Goal: Transaction & Acquisition: Purchase product/service

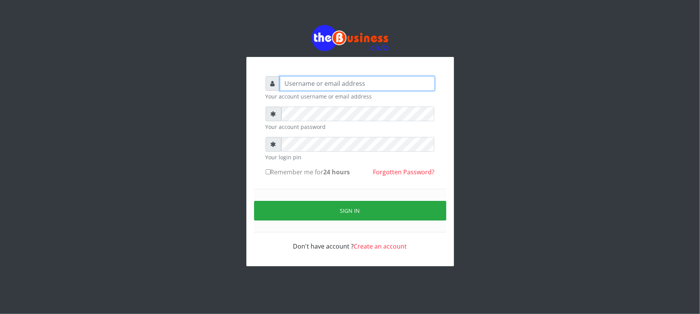
type input "Mavincio"
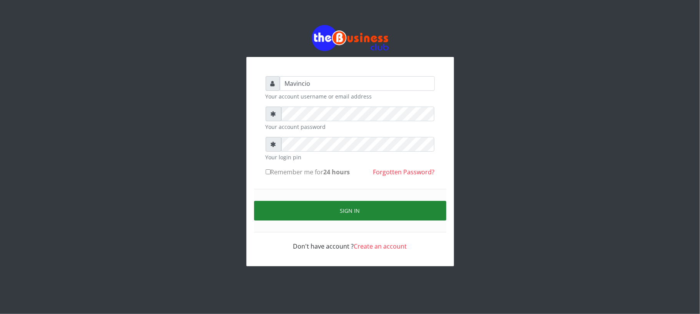
click at [344, 208] on button "Sign in" at bounding box center [350, 211] width 192 height 20
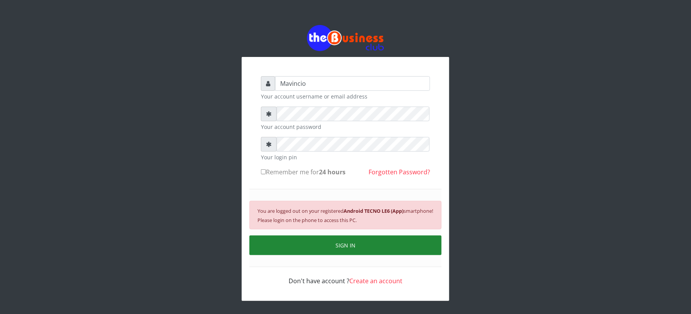
click at [347, 247] on button "SIGN IN" at bounding box center [345, 245] width 192 height 20
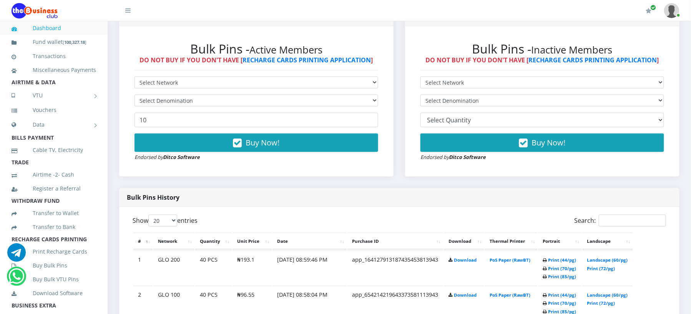
select select "MTN"
click at [135, 76] on select "Select Network MTN Globacom 9Mobile Airtel" at bounding box center [257, 82] width 244 height 12
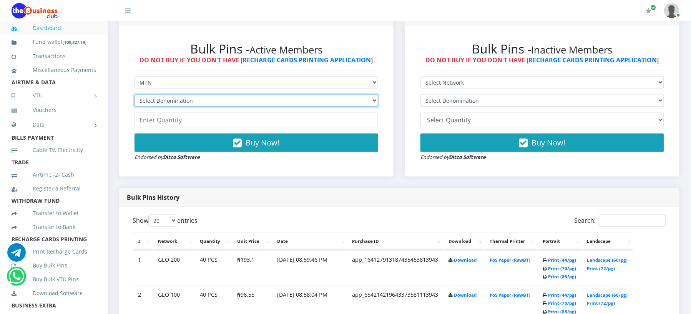
click at [188, 98] on select "Select Denomination MTN NGN100 - ₦96.99 MTN NGN200 - ₦193.98 MTN NGN400 - ₦387.…" at bounding box center [257, 101] width 244 height 12
select select "484.95-500"
click at [135, 95] on select "Select Denomination MTN NGN100 - ₦96.99 MTN NGN200 - ₦193.98 MTN NGN400 - ₦387.…" at bounding box center [257, 101] width 244 height 12
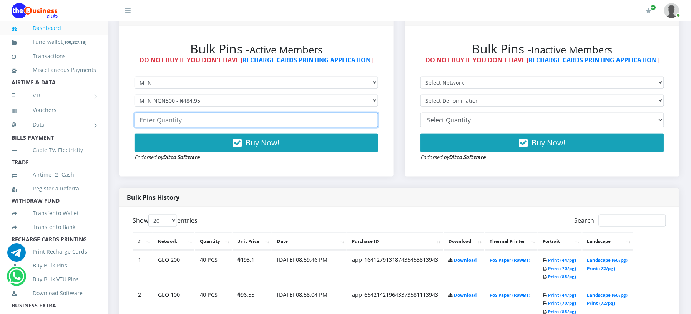
click at [176, 123] on input "number" at bounding box center [257, 120] width 244 height 15
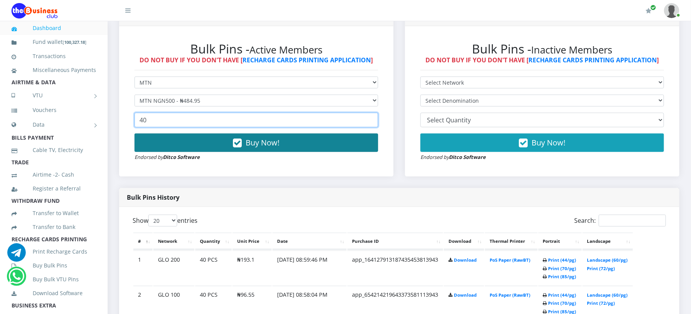
type input "40"
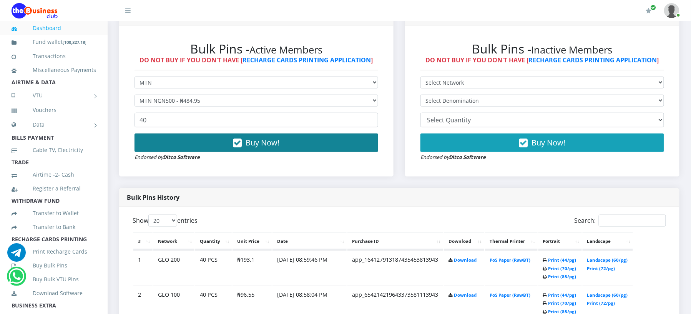
click at [259, 143] on span "Buy Now!" at bounding box center [263, 142] width 34 height 10
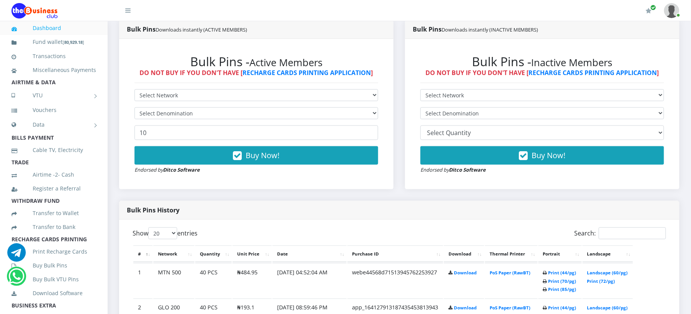
scroll to position [239, 0]
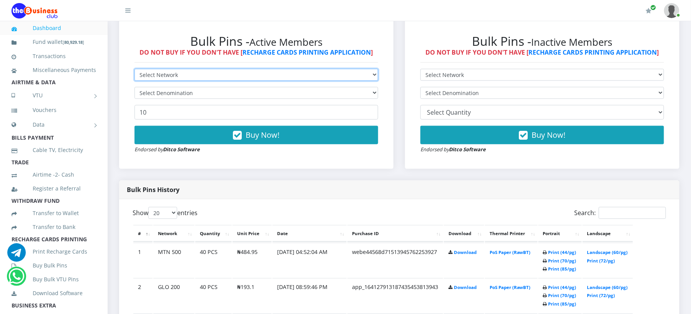
click at [156, 73] on select "Select Network MTN Globacom 9Mobile Airtel" at bounding box center [257, 75] width 244 height 12
select select "Airtel"
click at [135, 69] on select "Select Network MTN Globacom 9Mobile Airtel" at bounding box center [257, 75] width 244 height 12
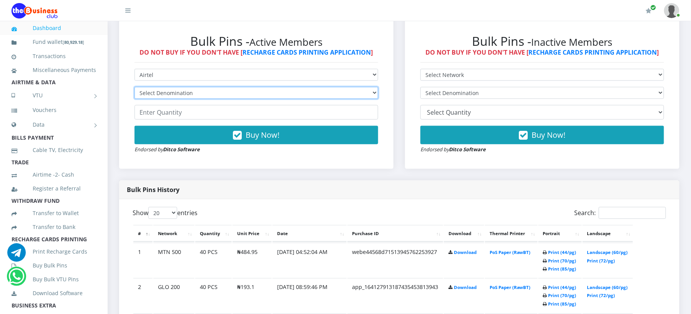
click at [156, 89] on select "Select Denomination Airtel NGN100 - ₦96.38 Airtel NGN200 - ₦192.76 Airtel NGN50…" at bounding box center [257, 93] width 244 height 12
select select "481.9-500"
click at [135, 87] on select "Select Denomination Airtel NGN100 - ₦96.38 Airtel NGN200 - ₦192.76 Airtel NGN50…" at bounding box center [257, 93] width 244 height 12
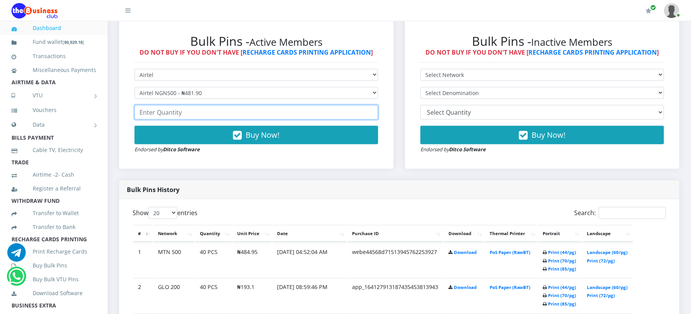
click at [161, 111] on input "number" at bounding box center [257, 112] width 244 height 15
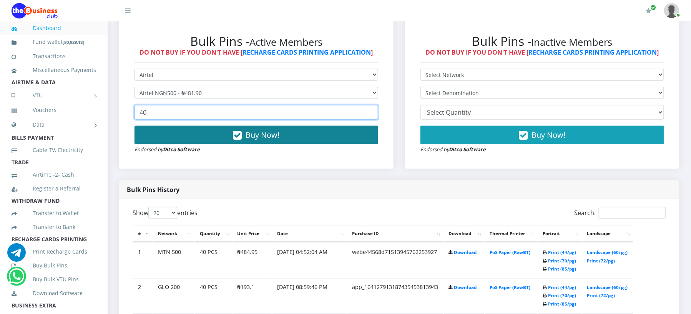
type input "40"
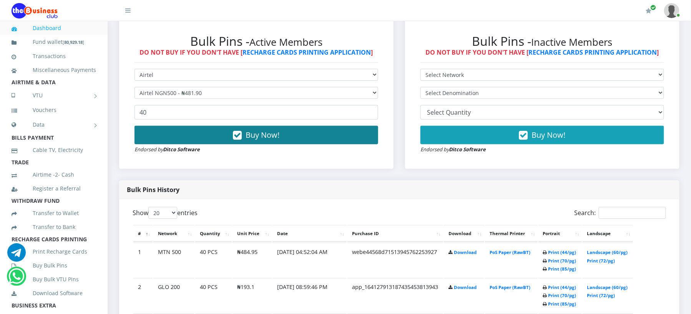
click at [238, 134] on icon "button" at bounding box center [237, 135] width 9 height 8
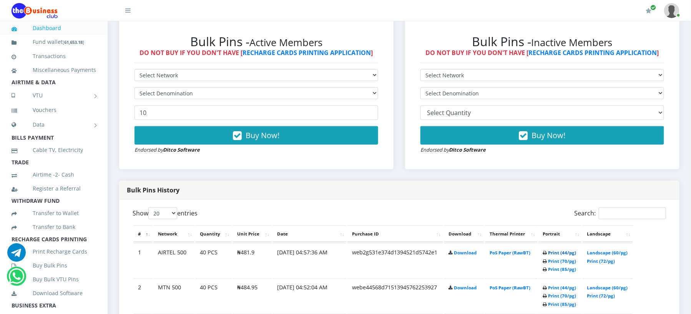
click at [552, 251] on link "Print (44/pg)" at bounding box center [562, 252] width 28 height 6
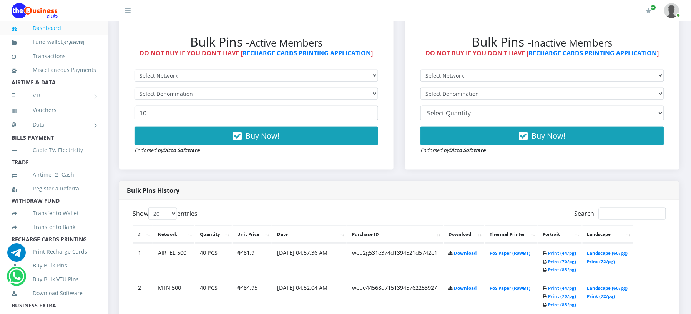
select select "MTN"
click at [135, 70] on select "Select Network MTN Globacom 9Mobile Airtel" at bounding box center [257, 76] width 244 height 12
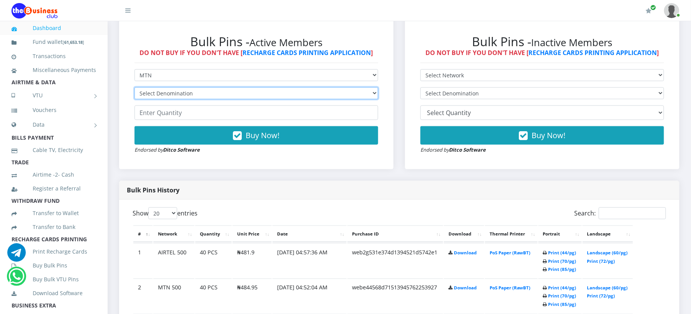
click at [189, 90] on select "Select Denomination MTN NGN100 - ₦96.99 MTN NGN200 - ₦193.98 MTN NGN400 - ₦387.…" at bounding box center [257, 93] width 244 height 12
select select "193.98-200"
click at [135, 87] on select "Select Denomination MTN NGN100 - ₦96.99 MTN NGN200 - ₦193.98 MTN NGN400 - ₦387.…" at bounding box center [257, 93] width 244 height 12
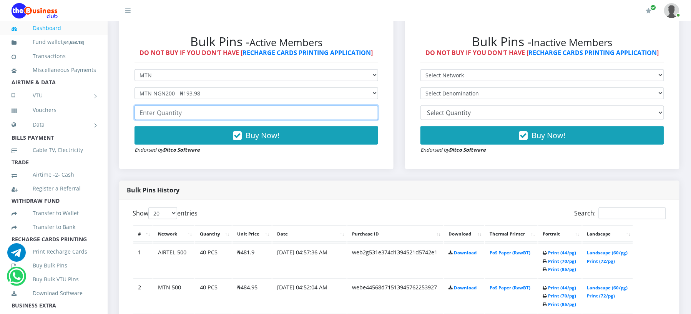
click at [189, 114] on input "number" at bounding box center [257, 112] width 244 height 15
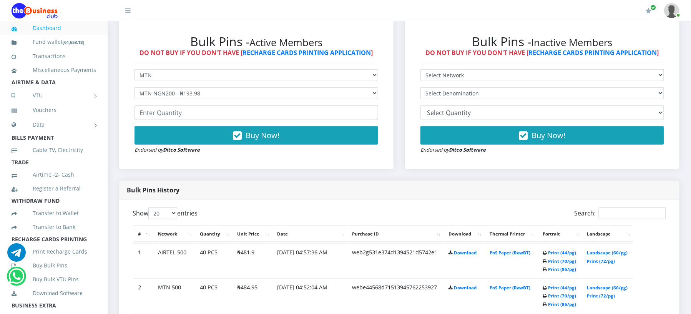
click at [474, 19] on div "My Profile Settings Logout" at bounding box center [412, 11] width 533 height 22
click at [551, 251] on link "Print (44/pg)" at bounding box center [562, 252] width 28 height 6
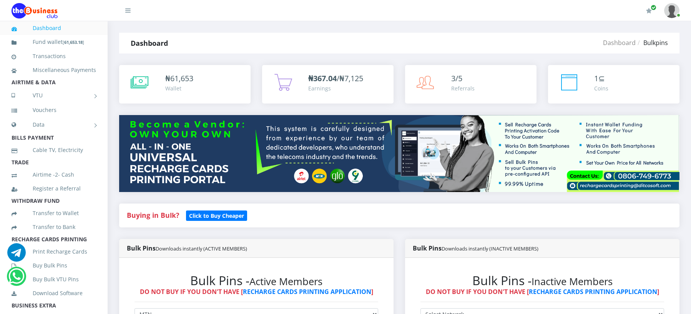
select select "MTN"
drag, startPoint x: 0, startPoint y: 0, endPoint x: 160, endPoint y: 73, distance: 175.8
click at [160, 308] on select "Select Network MTN Globacom 9Mobile Airtel" at bounding box center [257, 314] width 244 height 12
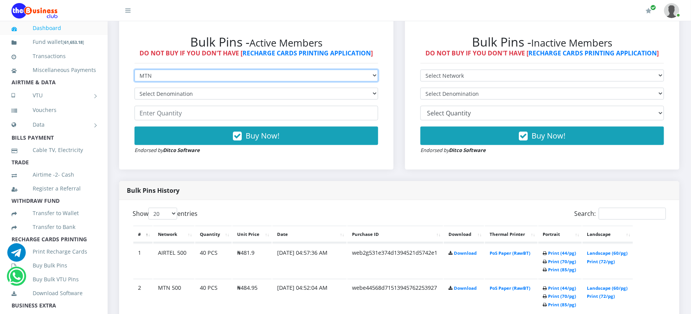
scroll to position [239, 0]
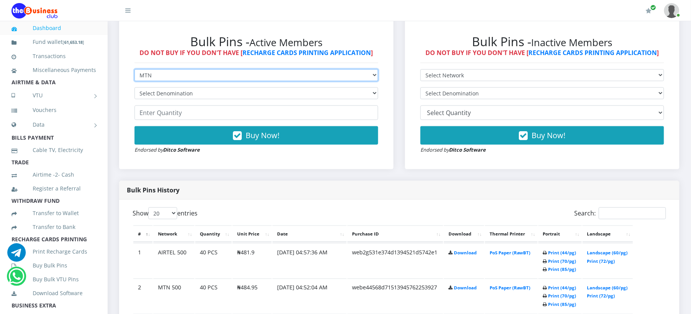
click at [135, 69] on select "Select Network MTN Globacom 9Mobile Airtel" at bounding box center [257, 75] width 244 height 12
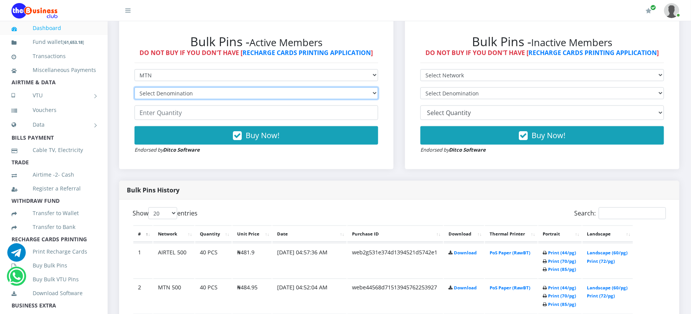
click at [161, 91] on select "Select Denomination" at bounding box center [257, 93] width 244 height 12
click at [166, 99] on select "Select Denomination" at bounding box center [257, 93] width 244 height 12
click at [166, 96] on select "Select Denomination" at bounding box center [257, 93] width 244 height 12
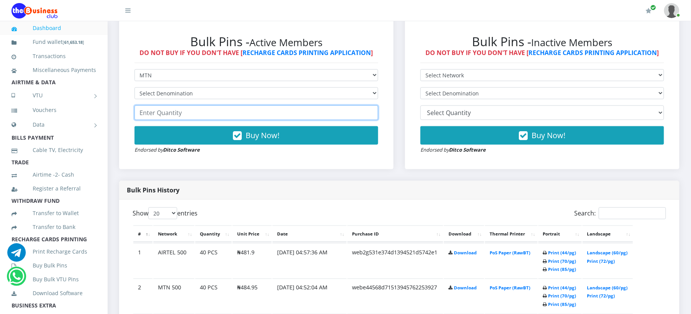
click at [174, 116] on input "number" at bounding box center [257, 112] width 244 height 15
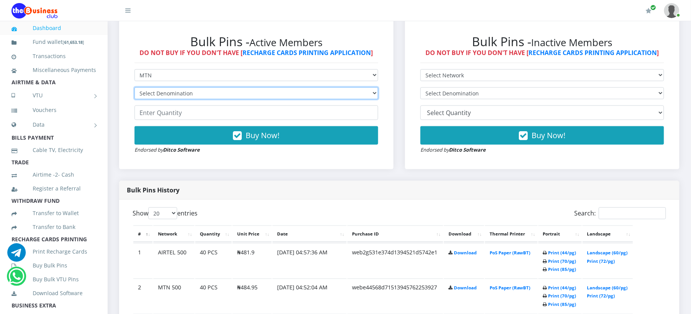
click at [373, 92] on select "Select Denomination" at bounding box center [257, 93] width 244 height 12
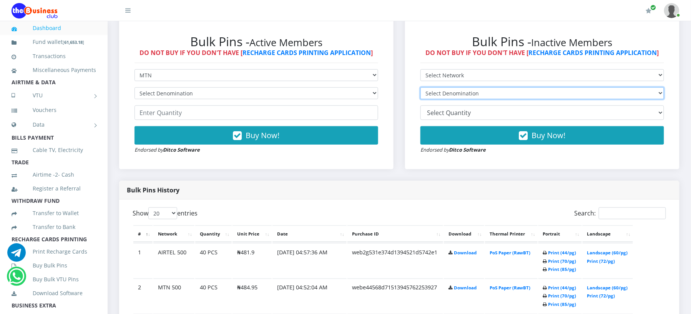
click at [442, 92] on select "Select Denomination" at bounding box center [542, 93] width 244 height 12
click at [420, 87] on select "Select Denomination" at bounding box center [542, 93] width 244 height 12
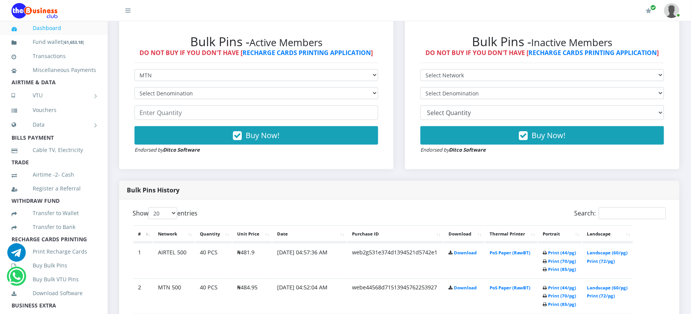
click at [378, 105] on form "Select Network MTN Globacom 9Mobile Airtel Select Denomination 10 20 30 40 44 (…" at bounding box center [257, 111] width 244 height 85
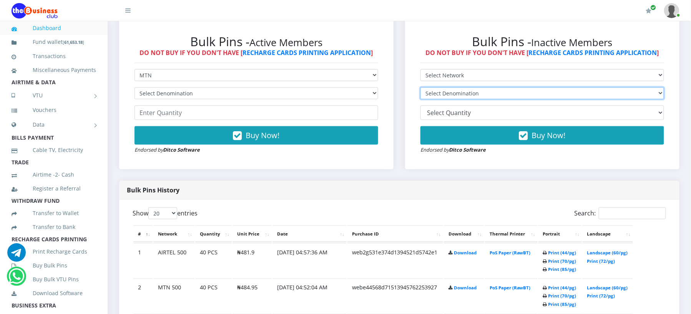
click at [443, 91] on select "Select Denomination" at bounding box center [542, 93] width 244 height 12
click at [659, 93] on select "Select Denomination" at bounding box center [542, 93] width 244 height 12
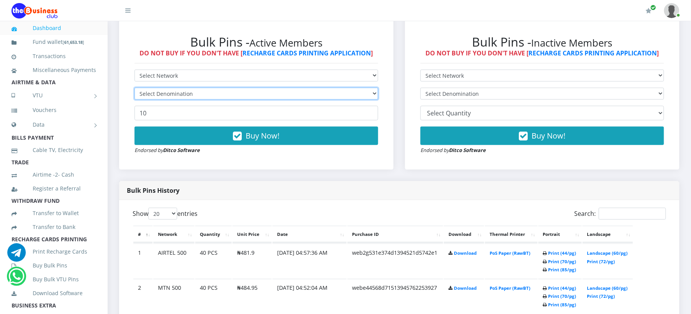
click at [164, 93] on select "Select Denomination" at bounding box center [257, 94] width 244 height 12
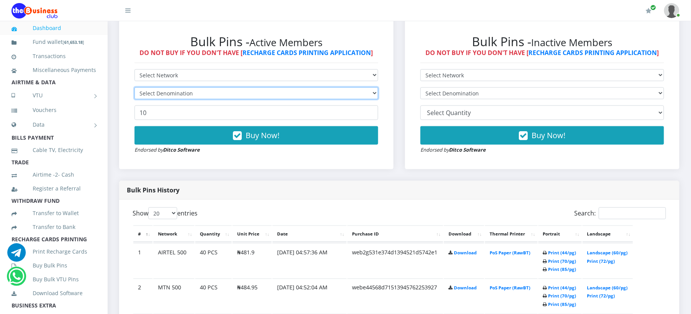
click at [164, 93] on select "Select Denomination" at bounding box center [257, 93] width 244 height 12
click at [374, 92] on select "Select Denomination" at bounding box center [257, 93] width 244 height 12
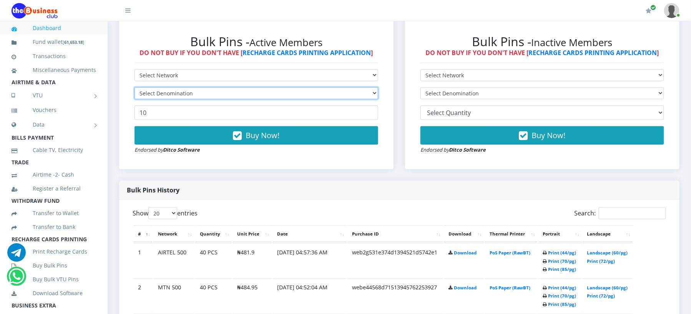
click at [374, 92] on select "Select Denomination" at bounding box center [257, 93] width 244 height 12
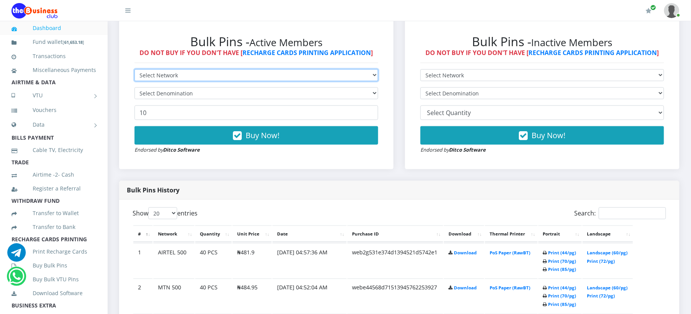
click at [372, 75] on select "Select Network MTN Globacom 9Mobile Airtel" at bounding box center [257, 75] width 244 height 12
select select "MTN"
click at [135, 69] on select "Select Network MTN Globacom 9Mobile Airtel" at bounding box center [257, 75] width 244 height 12
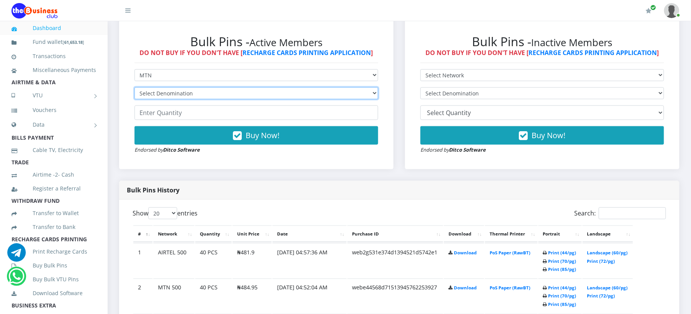
click at [365, 94] on select "Select Denomination MTN NGN100 - ₦96.99 MTN NGN200 - ₦193.98 MTN NGN400 - ₦387.…" at bounding box center [257, 93] width 244 height 12
select select "193.98-200"
click at [135, 87] on select "Select Denomination MTN NGN100 - ₦96.99 MTN NGN200 - ₦193.98 MTN NGN400 - ₦387.…" at bounding box center [257, 93] width 244 height 12
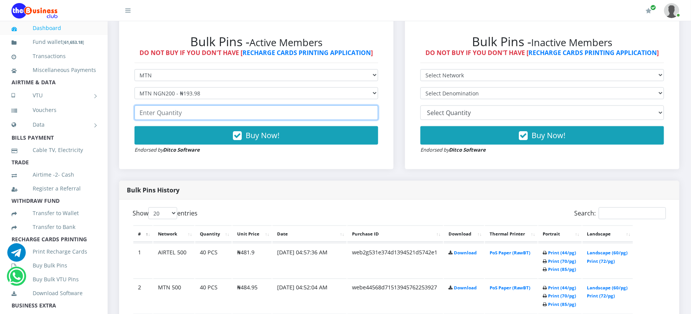
click at [203, 116] on input "number" at bounding box center [257, 112] width 244 height 15
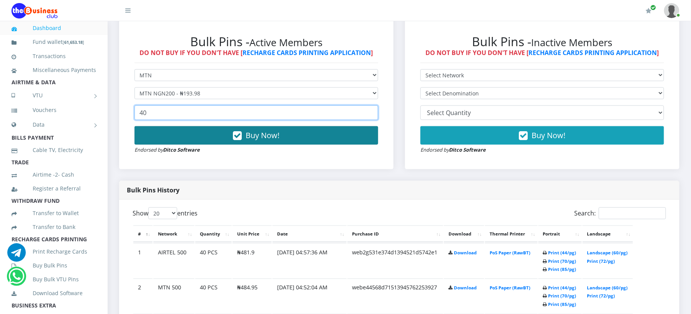
type input "40"
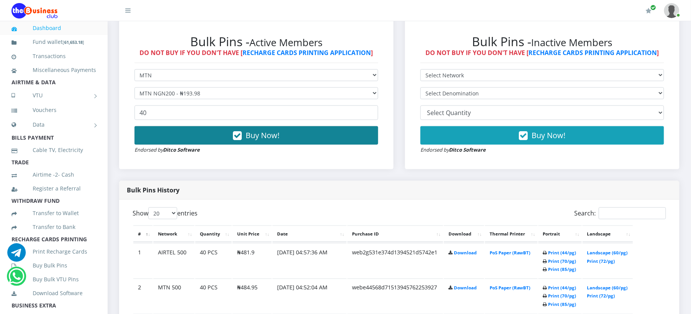
click at [259, 134] on span "Buy Now!" at bounding box center [263, 135] width 34 height 10
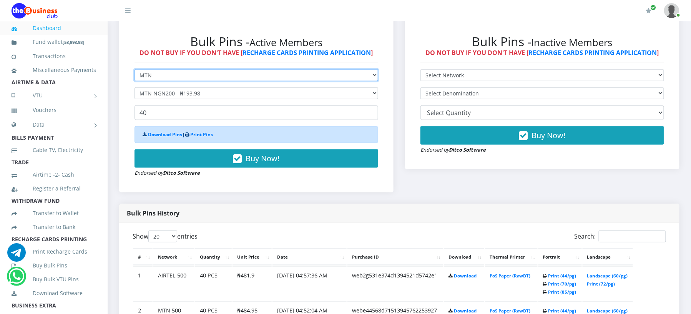
click at [203, 71] on select "Select Network MTN Globacom 9Mobile Airtel" at bounding box center [257, 75] width 244 height 12
select select "Glo"
click at [135, 69] on select "Select Network MTN Globacom 9Mobile Airtel" at bounding box center [257, 75] width 244 height 12
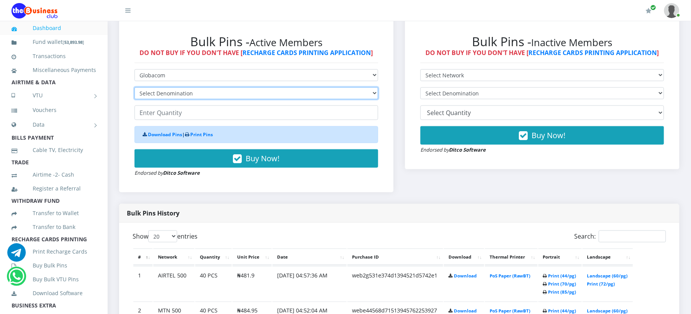
click at [202, 91] on select "Select Denomination Glo NGN100 - ₦96.55 Glo NGN200 - ₦193.10 Glo NGN500 - ₦482.…" at bounding box center [257, 93] width 244 height 12
select select "482.75-500"
click at [135, 87] on select "Select Denomination Glo NGN100 - ₦96.55 Glo NGN200 - ₦193.10 Glo NGN500 - ₦482.…" at bounding box center [257, 93] width 244 height 12
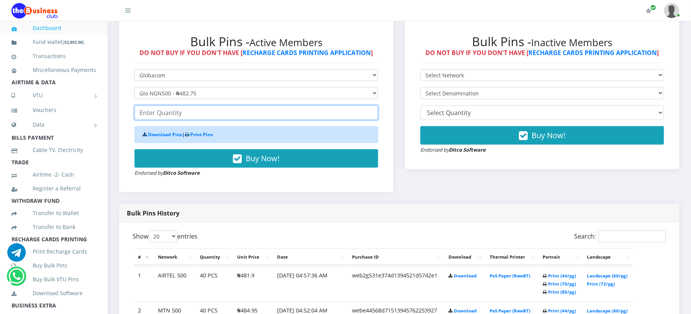
click at [191, 111] on input "number" at bounding box center [257, 112] width 244 height 15
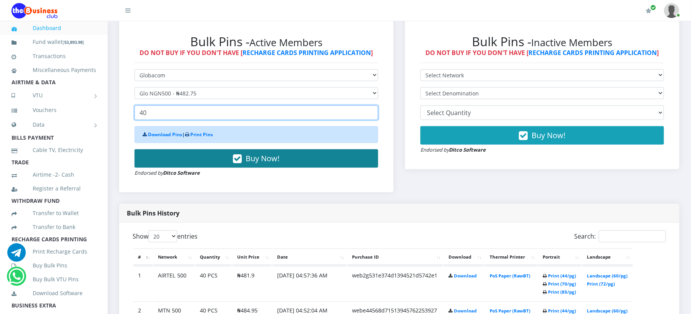
type input "40"
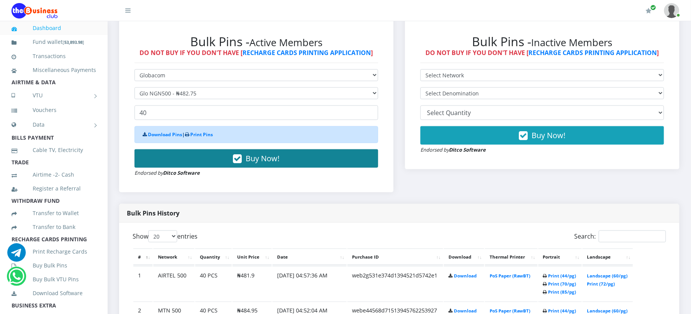
click at [262, 156] on span "Buy Now!" at bounding box center [263, 158] width 34 height 10
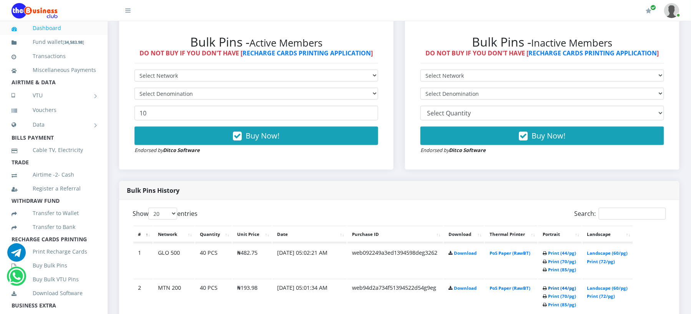
click at [563, 287] on link "Print (44/pg)" at bounding box center [562, 288] width 28 height 6
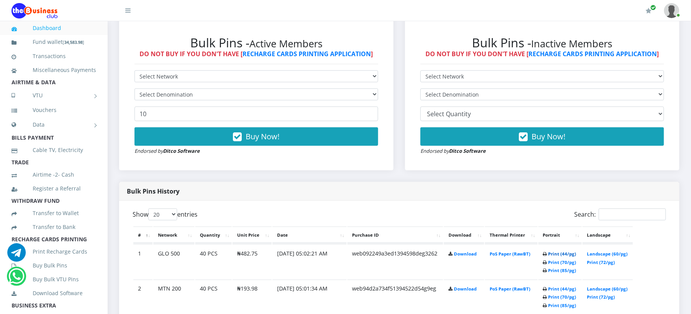
click at [555, 254] on link "Print (44/pg)" at bounding box center [562, 254] width 28 height 6
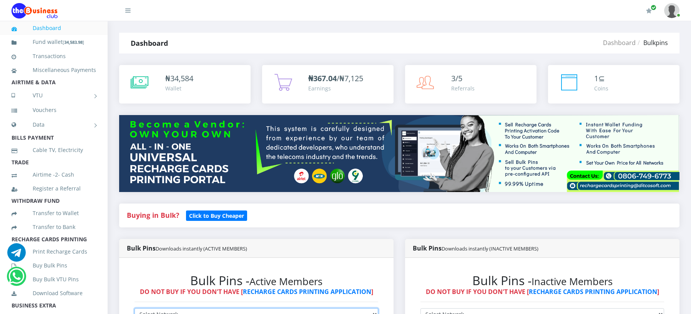
drag, startPoint x: 0, startPoint y: 0, endPoint x: 188, endPoint y: 75, distance: 202.5
click at [188, 308] on select "Select Network MTN Globacom 9Mobile Airtel" at bounding box center [257, 314] width 244 height 12
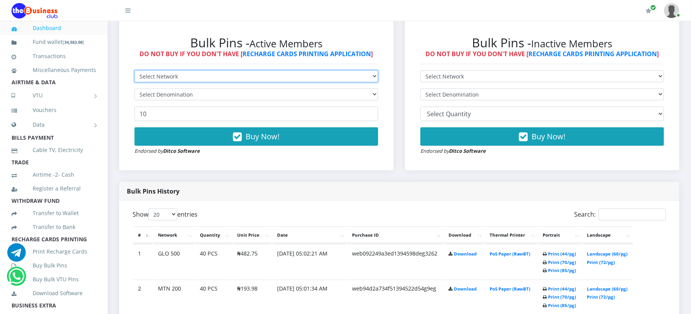
select select "MTN"
click at [135, 70] on select "Select Network MTN Globacom 9Mobile Airtel" at bounding box center [257, 76] width 244 height 12
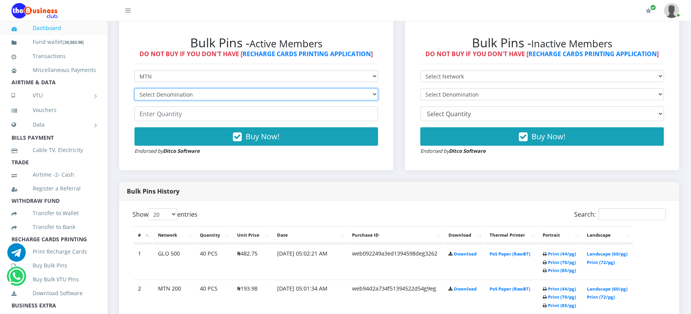
click at [186, 93] on select "Select Denomination MTN NGN100 - ₦96.99 MTN NGN200 - ₦193.98 MTN NGN400 - ₦387.…" at bounding box center [257, 94] width 244 height 12
select select "96.99-100"
click at [135, 88] on select "Select Denomination MTN NGN100 - ₦96.99 MTN NGN200 - ₦193.98 MTN NGN400 - ₦387.…" at bounding box center [257, 94] width 244 height 12
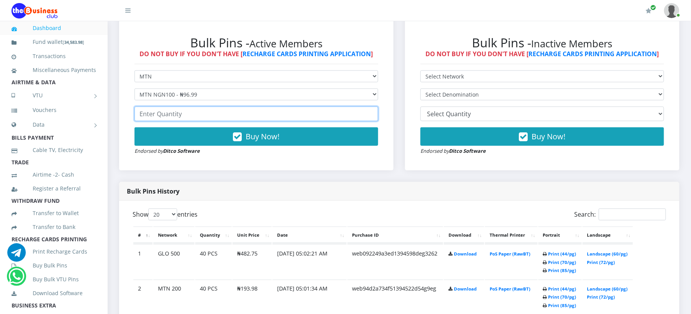
click at [194, 114] on input "number" at bounding box center [257, 113] width 244 height 15
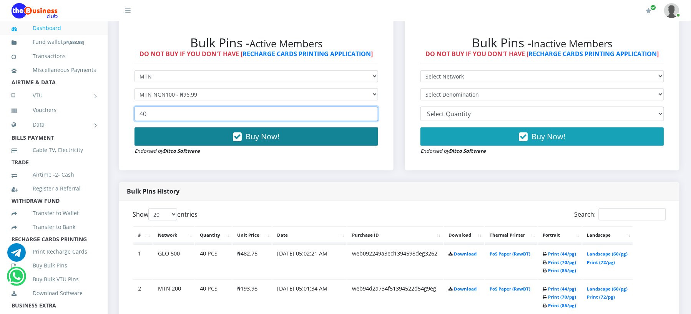
type input "40"
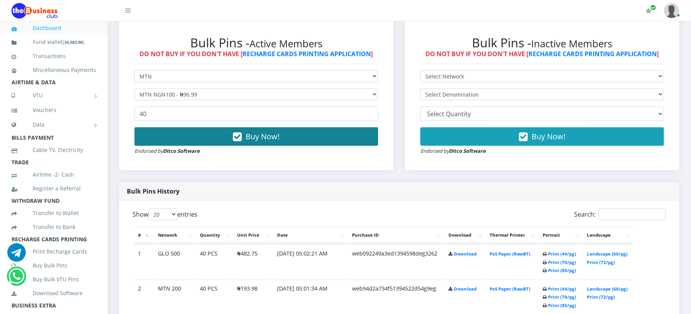
click at [257, 137] on span "Buy Now!" at bounding box center [263, 136] width 34 height 10
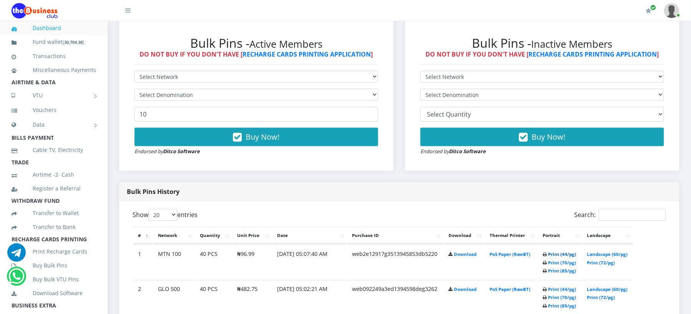
click at [550, 254] on link "Print (44/pg)" at bounding box center [562, 254] width 28 height 6
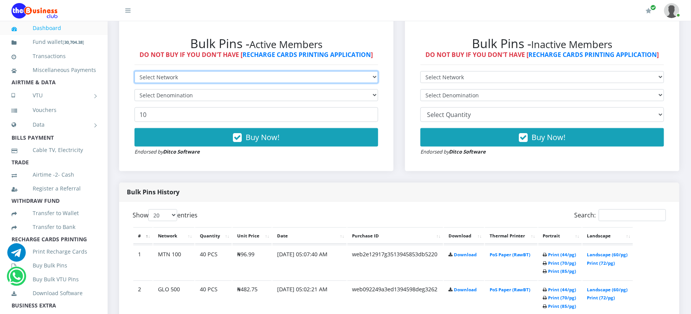
click at [158, 74] on select "Select Network MTN Globacom 9Mobile Airtel" at bounding box center [257, 77] width 244 height 12
select select "MTN"
click at [135, 71] on select "Select Network MTN Globacom 9Mobile Airtel" at bounding box center [257, 77] width 244 height 12
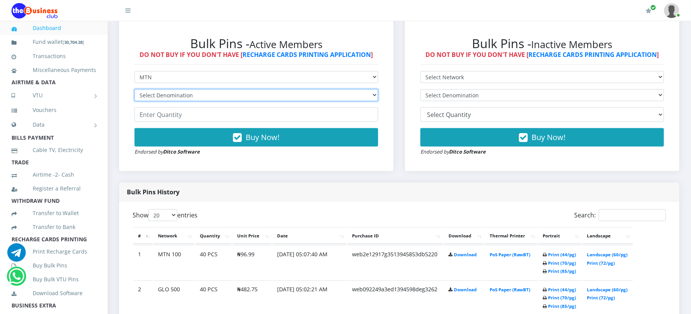
click at [157, 93] on select "Select Denomination MTN NGN100 - ₦96.99 MTN NGN200 - ₦193.98 MTN NGN400 - ₦387.…" at bounding box center [257, 95] width 244 height 12
select select "96.99-100"
click at [135, 89] on select "Select Denomination MTN NGN100 - ₦96.99 MTN NGN200 - ₦193.98 MTN NGN400 - ₦387.…" at bounding box center [257, 95] width 244 height 12
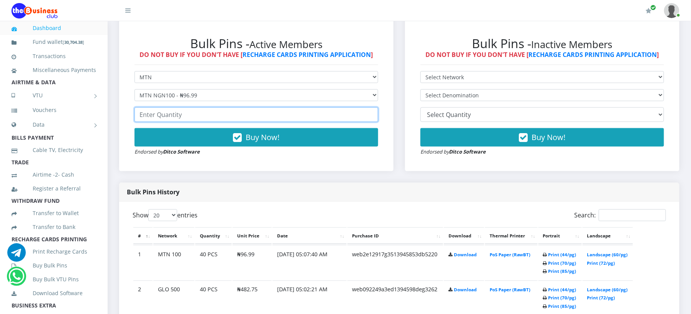
click at [157, 115] on input "number" at bounding box center [257, 114] width 244 height 15
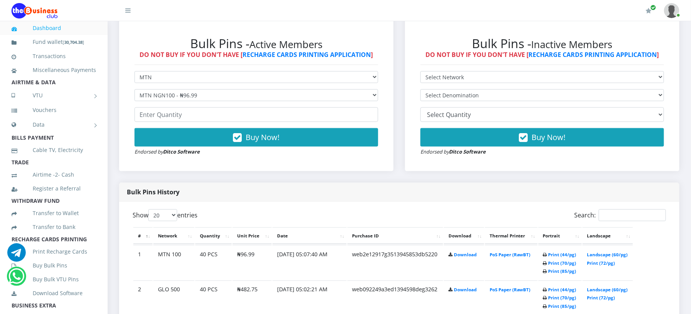
click at [431, 177] on div "Bulk Pins Downloads instantly (INACTIVE MEMBERS) Bulk Pins - Inactive Members D…" at bounding box center [542, 92] width 286 height 181
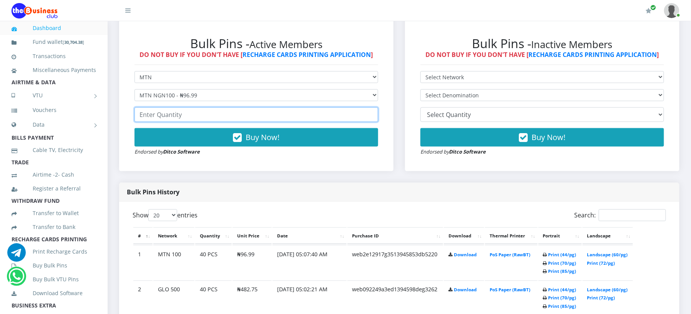
click at [191, 117] on input "number" at bounding box center [257, 114] width 244 height 15
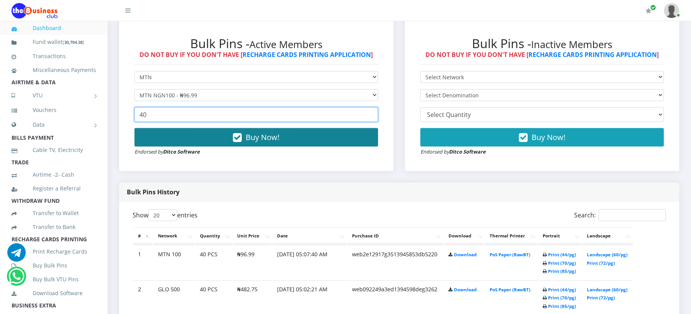
type input "40"
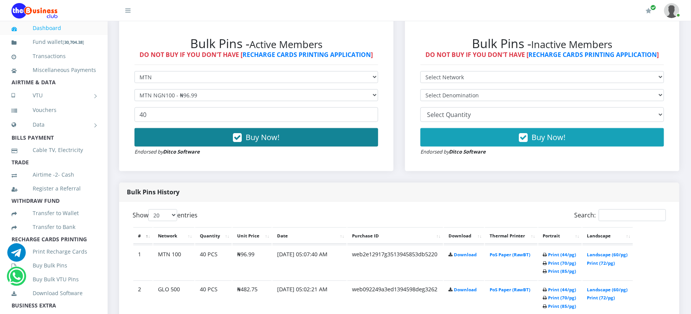
click at [274, 137] on span "Buy Now!" at bounding box center [263, 137] width 34 height 10
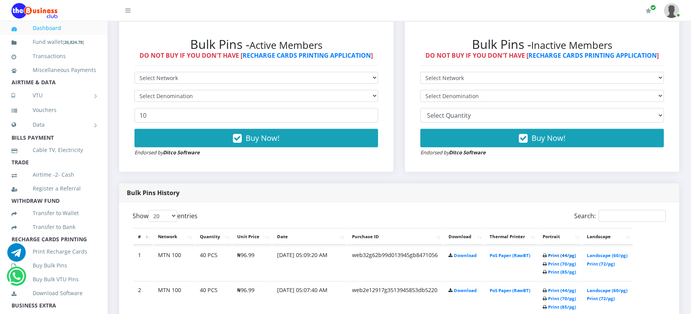
click at [557, 254] on link "Print (44/pg)" at bounding box center [562, 255] width 28 height 6
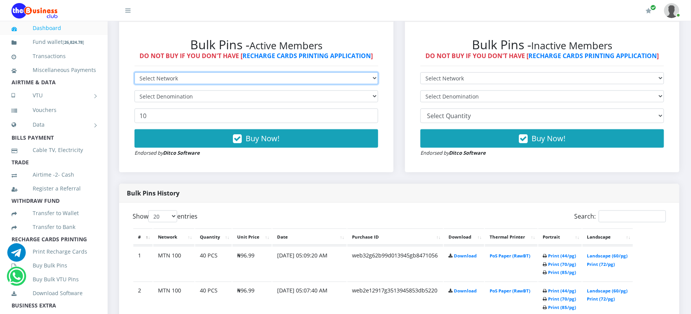
click at [179, 75] on select "Select Network MTN Globacom 9Mobile Airtel" at bounding box center [257, 78] width 244 height 12
select select "MTN"
click at [135, 72] on select "Select Network MTN Globacom 9Mobile Airtel" at bounding box center [257, 78] width 244 height 12
click at [178, 93] on select "Select Denomination MTN NGN100 - ₦96.99 MTN NGN200 - ₦193.98 MTN NGN400 - ₦387.…" at bounding box center [257, 96] width 244 height 12
select select "193.98-200"
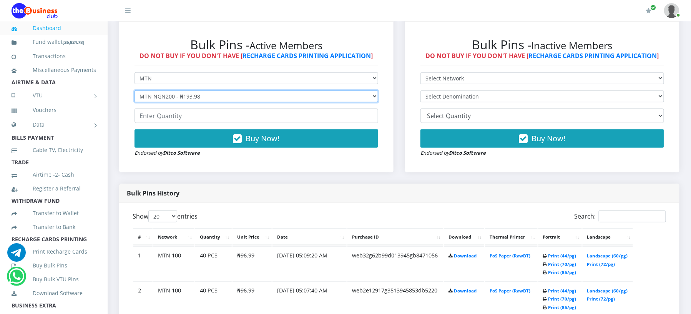
click at [135, 90] on select "Select Denomination MTN NGN100 - ₦96.99 MTN NGN200 - ₦193.98 MTN NGN400 - ₦387.…" at bounding box center [257, 96] width 244 height 12
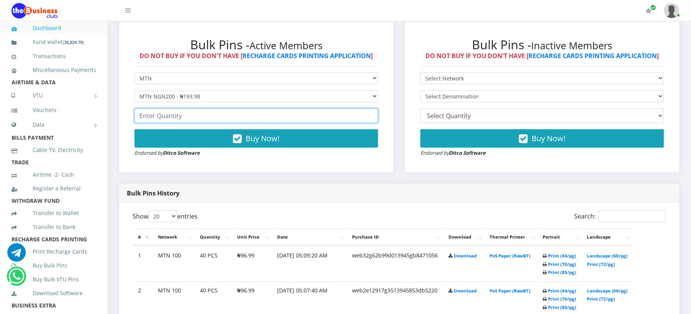
click at [181, 116] on input "number" at bounding box center [257, 115] width 244 height 15
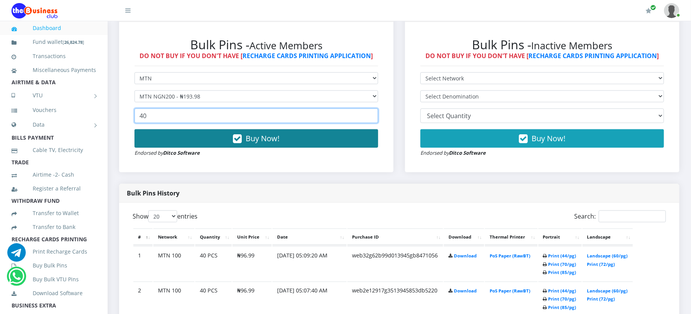
type input "40"
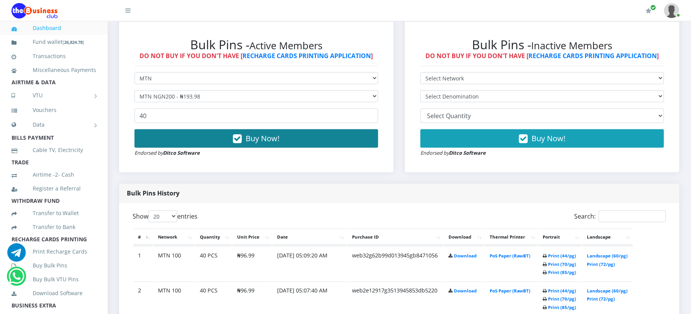
click at [251, 140] on span "Buy Now!" at bounding box center [263, 138] width 34 height 10
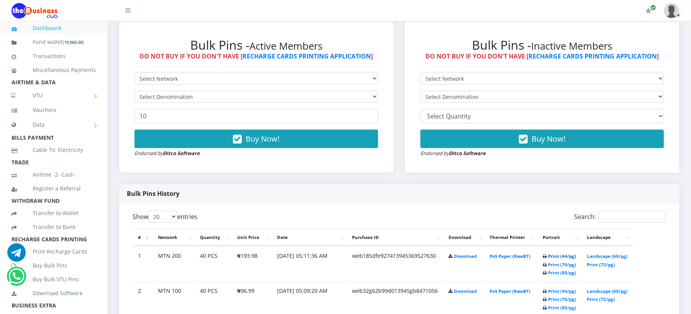
click at [550, 254] on link "Print (44/pg)" at bounding box center [562, 256] width 28 height 6
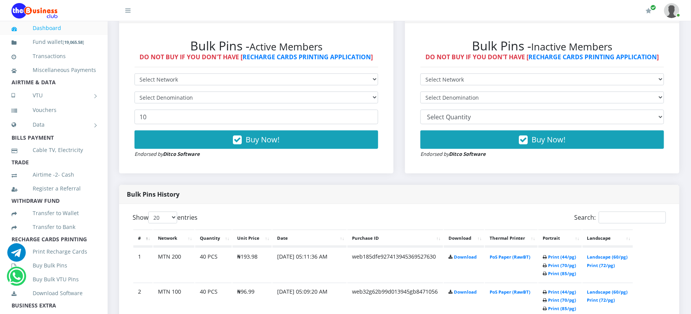
scroll to position [235, 0]
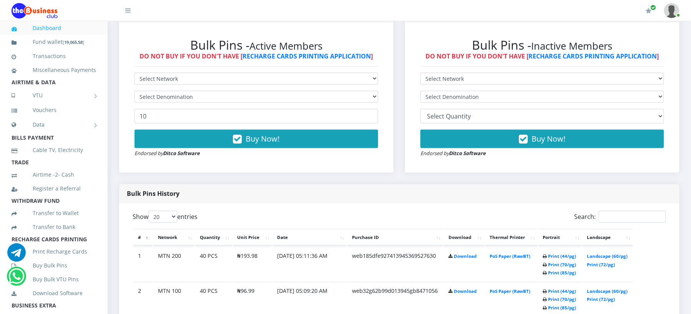
click at [470, 171] on div "Bulk Pins - Inactive Members DO NOT BUY IF YOU DON'T HAVE [ RECHARGE CARDS PRIN…" at bounding box center [542, 97] width 274 height 150
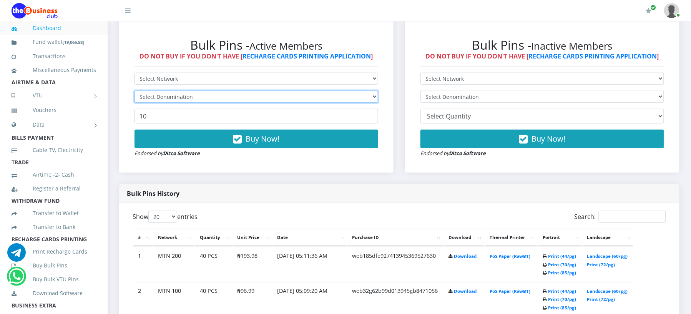
click at [204, 94] on select "Select Denomination" at bounding box center [257, 97] width 244 height 12
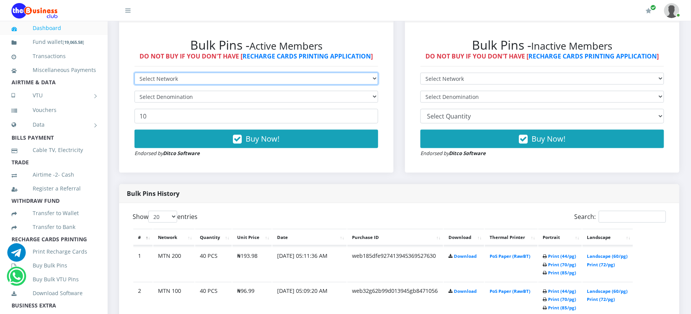
click at [201, 76] on select "Select Network MTN Globacom 9Mobile Airtel" at bounding box center [257, 79] width 244 height 12
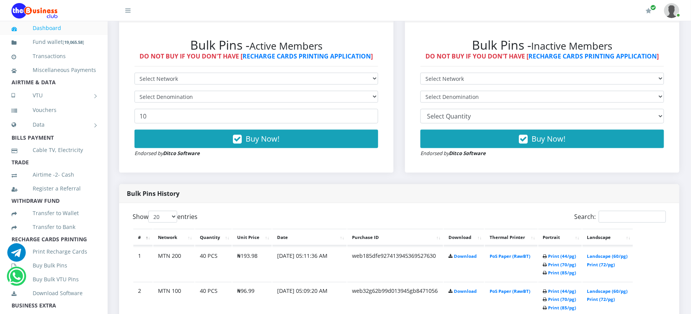
click at [495, 185] on div "Bulk Pins History" at bounding box center [399, 193] width 560 height 19
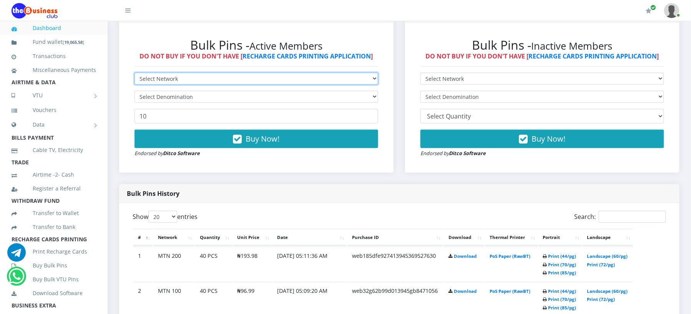
click at [174, 78] on select "Select Network MTN Globacom 9Mobile Airtel" at bounding box center [257, 79] width 244 height 12
select select "MTN"
click at [135, 73] on select "Select Network MTN Globacom 9Mobile Airtel" at bounding box center [257, 79] width 244 height 12
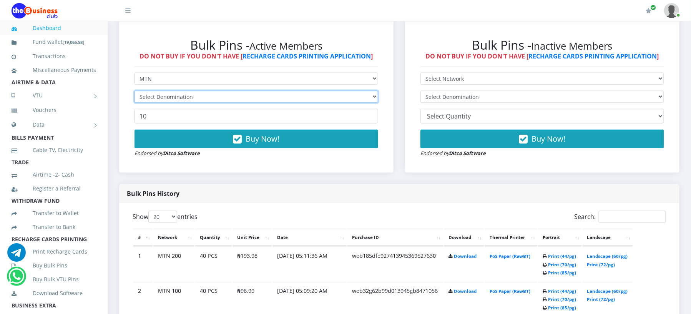
click at [173, 94] on select "Select Denomination" at bounding box center [257, 97] width 244 height 12
select select "484.95-500"
click at [135, 91] on select "Select Denomination MTN NGN100 - ₦96.99 MTN NGN200 - ₦193.98 MTN NGN400 - ₦387.…" at bounding box center [257, 97] width 244 height 12
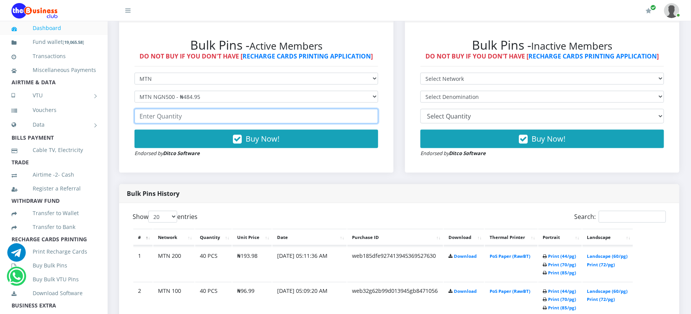
click at [177, 117] on input "number" at bounding box center [257, 116] width 244 height 15
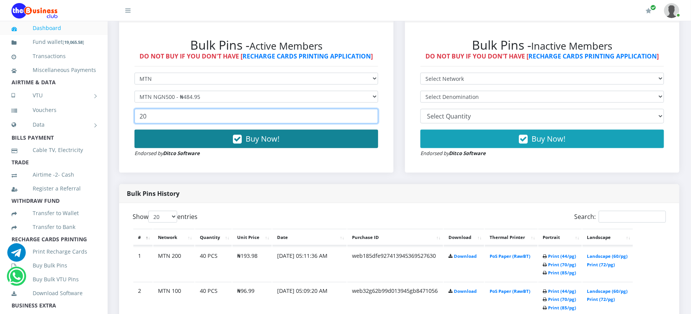
type input "20"
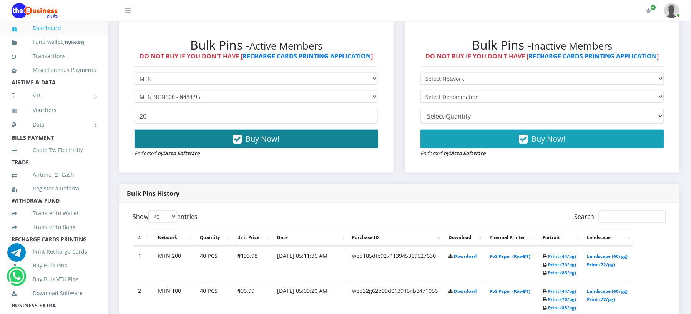
click at [259, 138] on span "Buy Now!" at bounding box center [263, 138] width 34 height 10
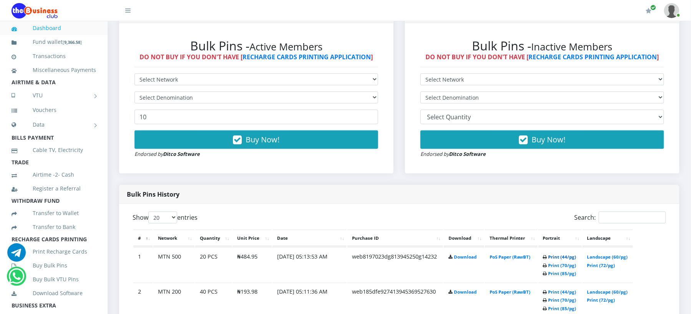
click at [556, 256] on link "Print (44/pg)" at bounding box center [562, 257] width 28 height 6
click at [510, 188] on div "Bulk Pins History" at bounding box center [399, 194] width 560 height 19
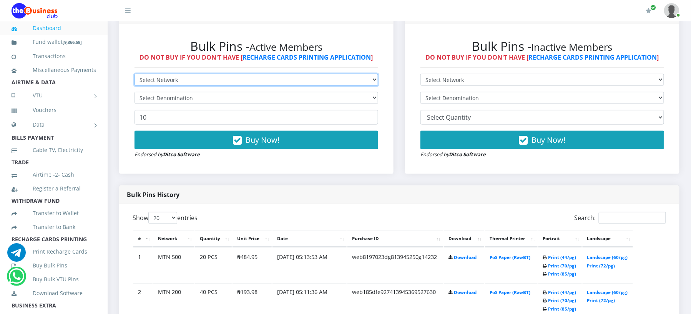
click at [259, 78] on select "Select Network MTN Globacom 9Mobile Airtel" at bounding box center [257, 80] width 244 height 12
select select "MTN"
click at [135, 74] on select "Select Network MTN Globacom 9Mobile Airtel" at bounding box center [257, 80] width 244 height 12
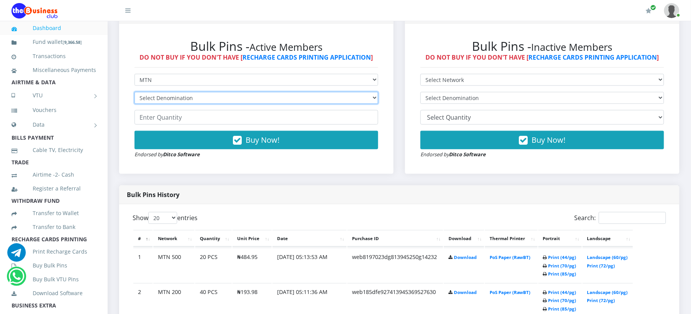
click at [256, 97] on select "Select Denomination MTN NGN100 - ₦96.99 MTN NGN200 - ₦193.98 MTN NGN400 - ₦387.…" at bounding box center [257, 98] width 244 height 12
select select "193.98-200"
click at [135, 92] on select "Select Denomination MTN NGN100 - ₦96.99 MTN NGN200 - ₦193.98 MTN NGN400 - ₦387.…" at bounding box center [257, 98] width 244 height 12
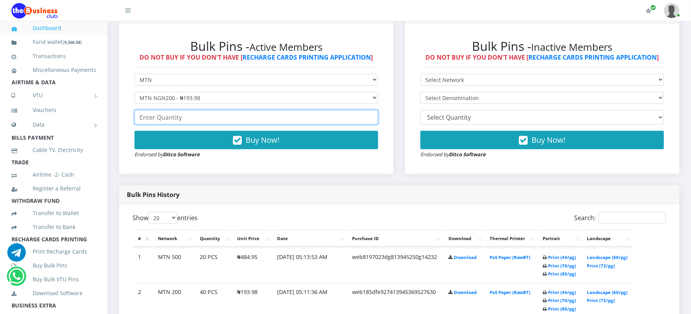
click at [231, 120] on input "number" at bounding box center [257, 117] width 244 height 15
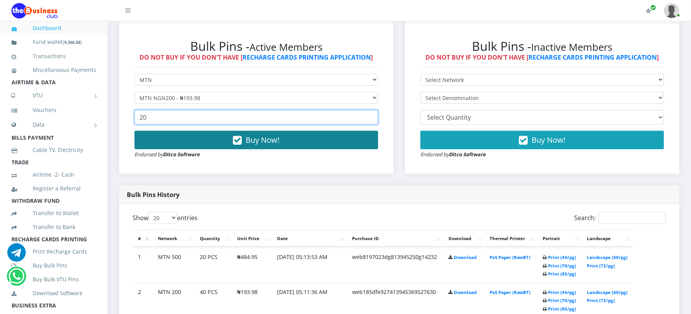
type input "20"
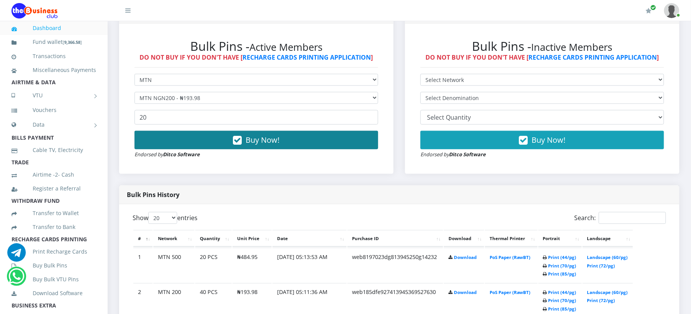
click at [271, 139] on span "Buy Now!" at bounding box center [263, 140] width 34 height 10
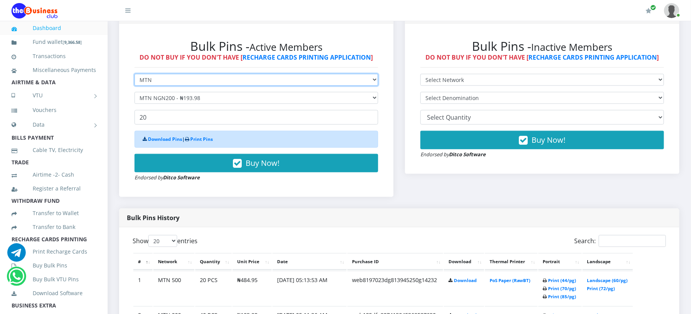
click at [191, 78] on select "Select Network MTN Globacom 9Mobile Airtel" at bounding box center [257, 80] width 244 height 12
select select "Airtel"
click at [135, 74] on select "Select Network MTN Globacom 9Mobile Airtel" at bounding box center [257, 80] width 244 height 12
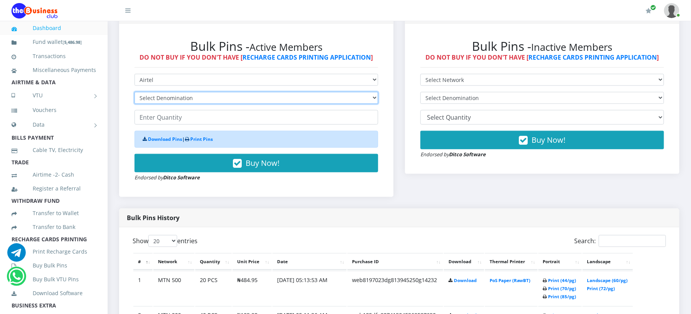
click at [188, 94] on select "Select Denomination Airtel NGN100 - ₦96.38 Airtel NGN200 - ₦192.76 Airtel NGN50…" at bounding box center [257, 98] width 244 height 12
select select "192.76-200"
click at [135, 92] on select "Select Denomination Airtel NGN100 - ₦96.38 Airtel NGN200 - ₦192.76 Airtel NGN50…" at bounding box center [257, 98] width 244 height 12
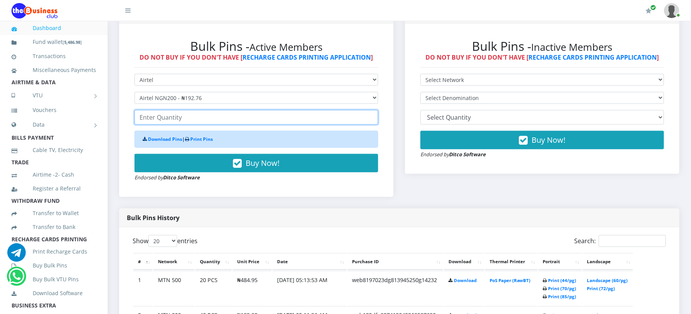
click at [186, 119] on input "number" at bounding box center [257, 117] width 244 height 15
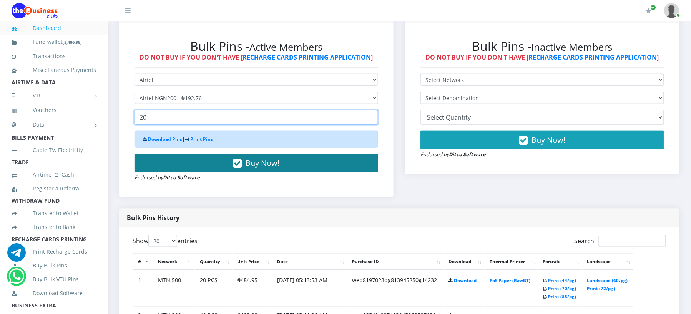
type input "20"
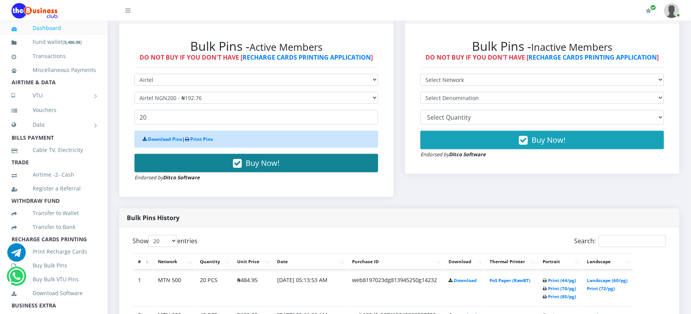
click at [249, 163] on span "Buy Now!" at bounding box center [263, 163] width 34 height 10
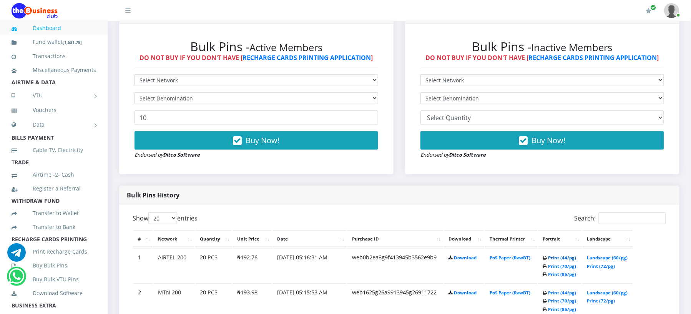
click at [554, 257] on link "Print (44/pg)" at bounding box center [562, 257] width 28 height 6
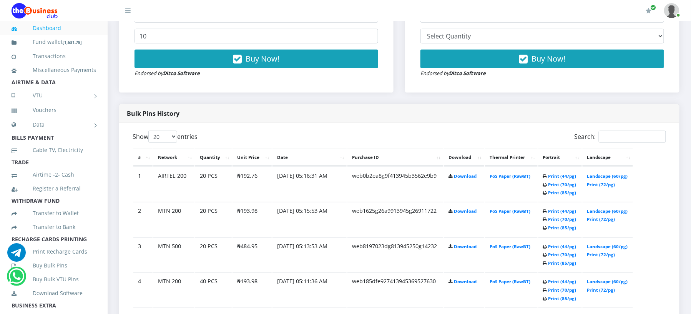
scroll to position [335, 0]
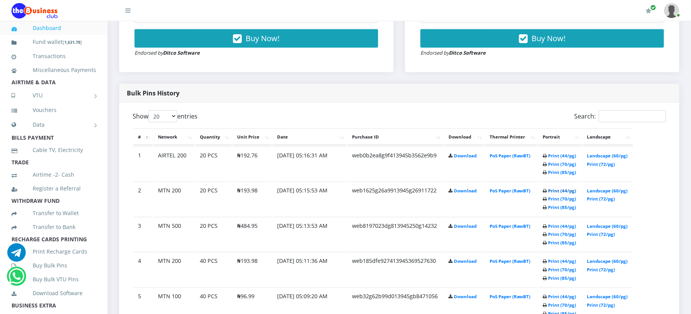
click at [557, 190] on link "Print (44/pg)" at bounding box center [562, 191] width 28 height 6
click at [550, 154] on link "Print (44/pg)" at bounding box center [562, 156] width 28 height 6
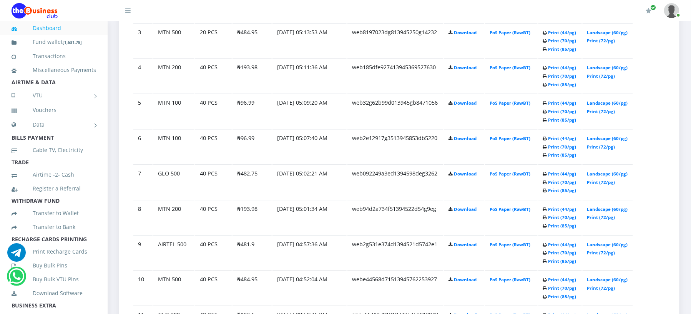
scroll to position [534, 0]
